Goal: Check status: Check status

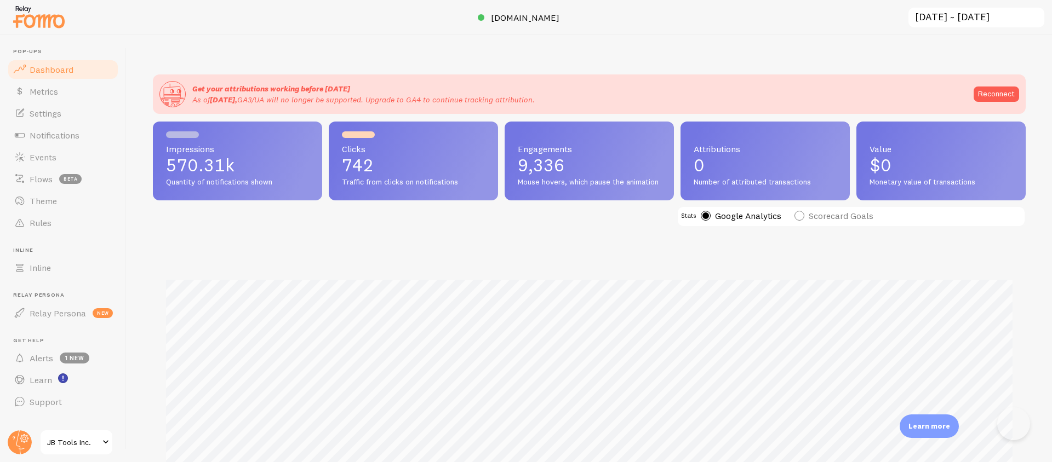
click at [359, 250] on div "Impressions 570.31k Quantity of notifications shown Clicks 742 Traffic from cli…" at bounding box center [589, 332] width 873 height 420
click at [951, 15] on input "2025-08-11 ~ 2025-08-17" at bounding box center [976, 18] width 138 height 22
click at [951, 24] on input "[DATE] ~ [DATE]" at bounding box center [976, 18] width 138 height 22
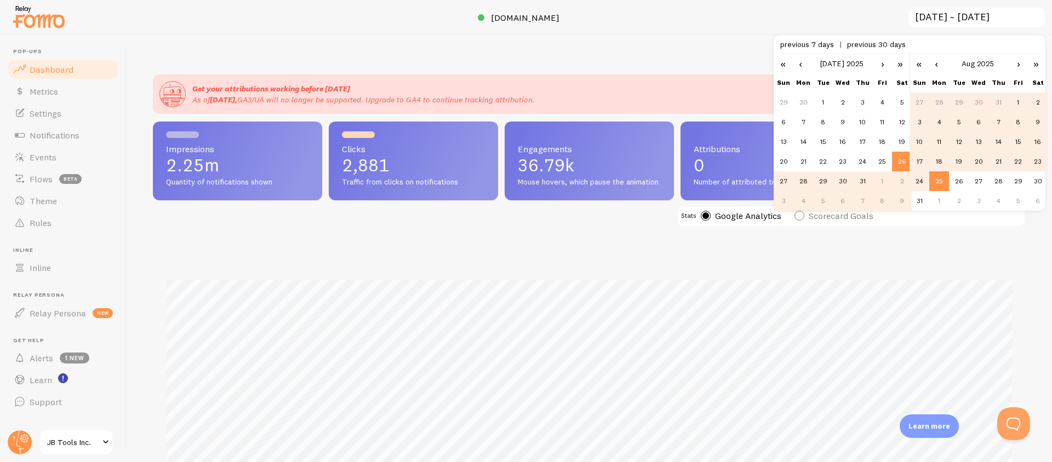
scroll to position [0, 0]
click at [802, 49] on span "previous 7 days" at bounding box center [813, 44] width 67 height 10
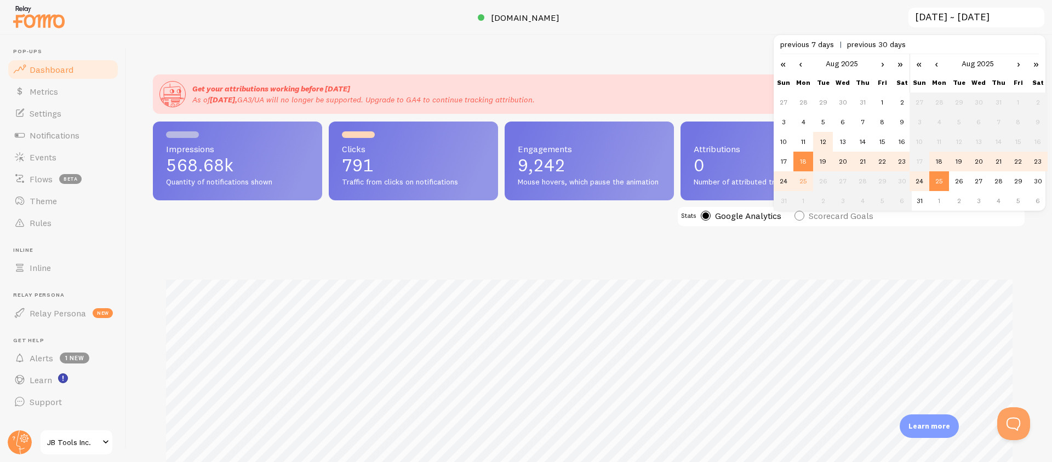
scroll to position [288, 873]
click at [912, 180] on td "24" at bounding box center [919, 181] width 20 height 20
type input "[DATE] ~ [DATE]"
click at [696, 42] on div "Get your attributions working before [DATE] As of [DATE], GA3/UA will no longer…" at bounding box center [589, 248] width 925 height 427
